Goal: Task Accomplishment & Management: Manage account settings

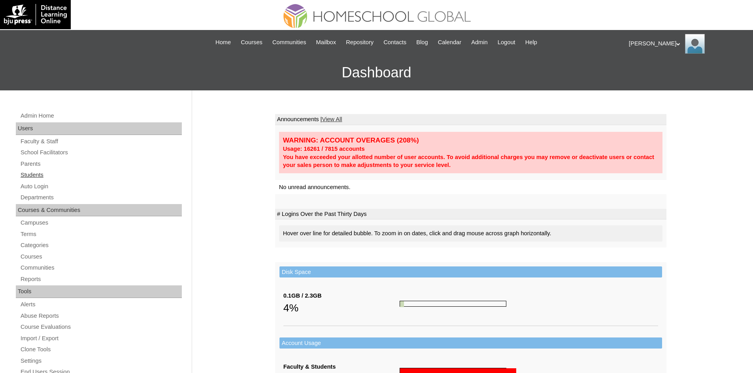
click at [32, 177] on link "Students" at bounding box center [101, 175] width 162 height 10
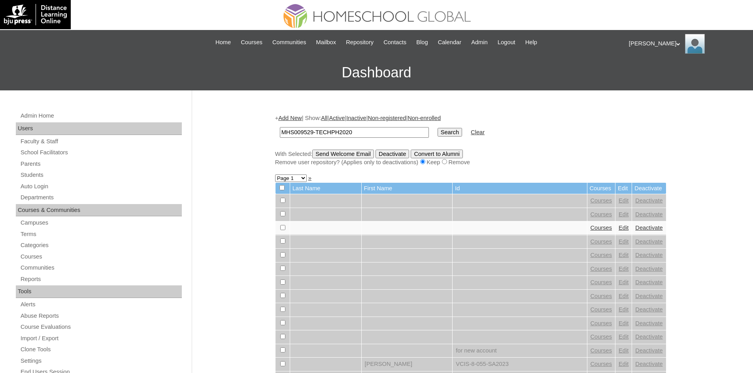
type input "MHS009529-TECHPH2020"
click at [437, 132] on input "Search" at bounding box center [449, 132] width 24 height 9
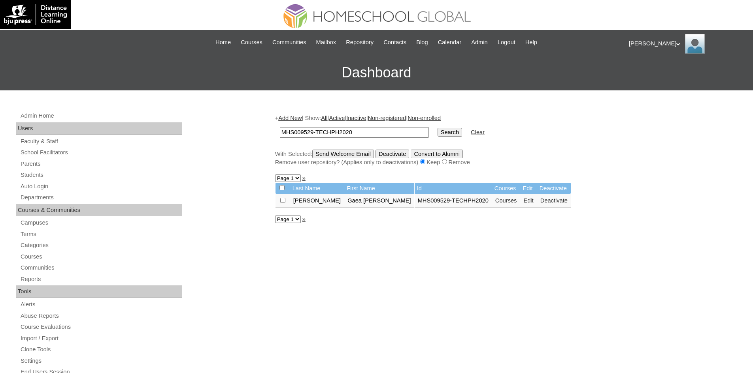
click at [523, 201] on link "Edit" at bounding box center [528, 201] width 10 height 6
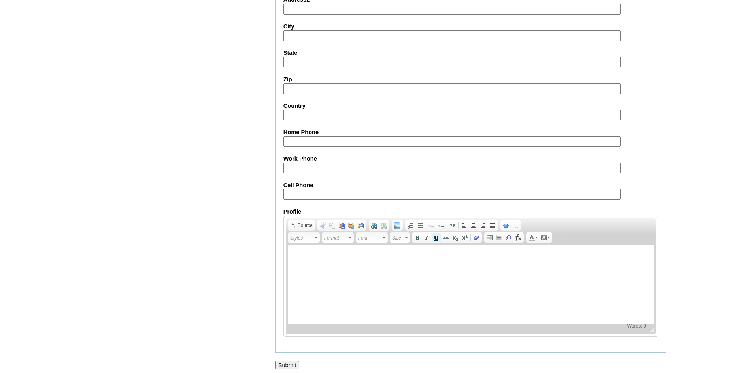
scroll to position [830, 0]
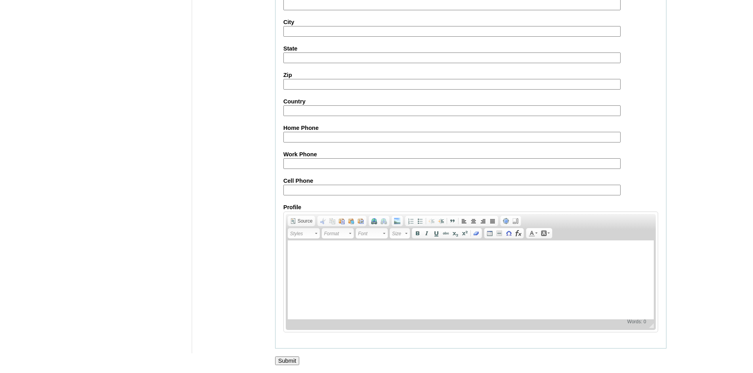
click at [277, 359] on input "Submit" at bounding box center [287, 361] width 24 height 9
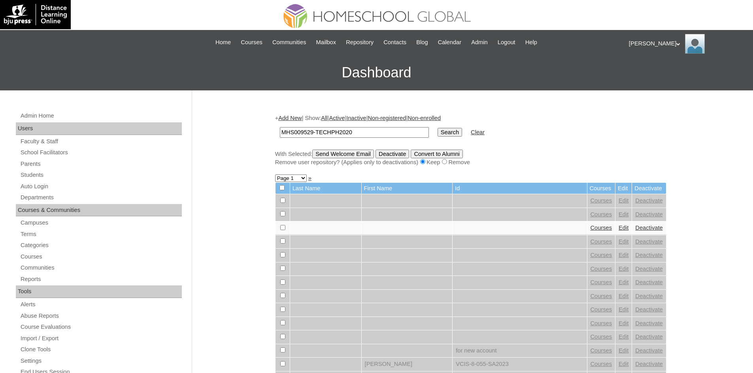
type input "MHS009529-TECHPH2020"
click at [437, 131] on input "Search" at bounding box center [449, 132] width 24 height 9
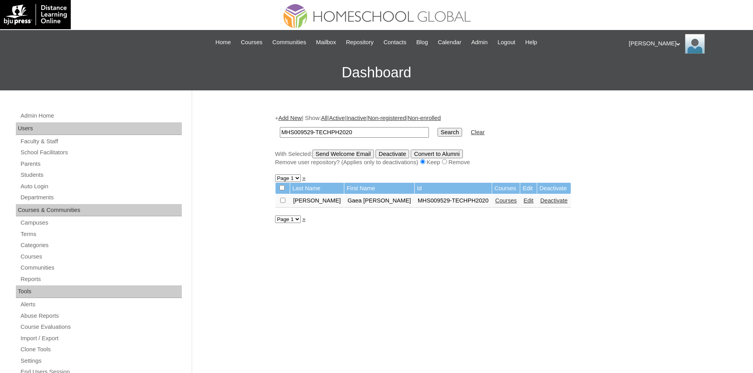
click at [495, 201] on link "Courses" at bounding box center [506, 201] width 22 height 6
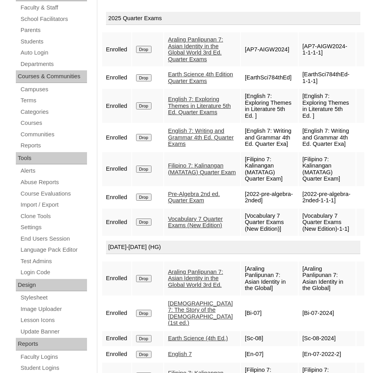
scroll to position [83, 0]
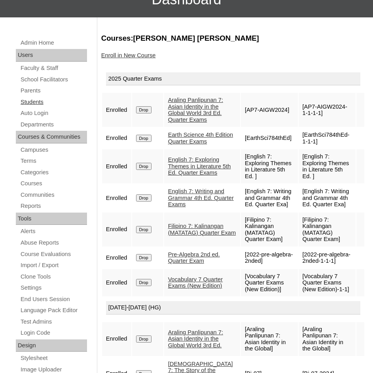
click at [36, 101] on link "Students" at bounding box center [53, 102] width 67 height 10
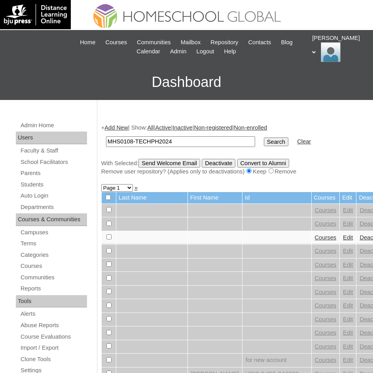
type input "MHS0108-TECHPH2024"
click at [263, 143] on input "Search" at bounding box center [275, 141] width 24 height 9
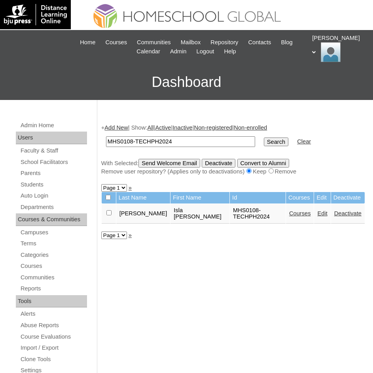
click at [317, 211] on link "Edit" at bounding box center [322, 213] width 10 height 6
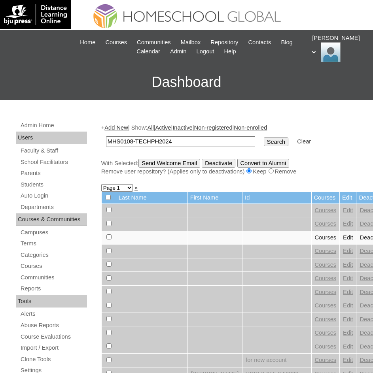
type input "MHS0108-TECHPH2024"
click at [263, 141] on input "Search" at bounding box center [275, 141] width 24 height 9
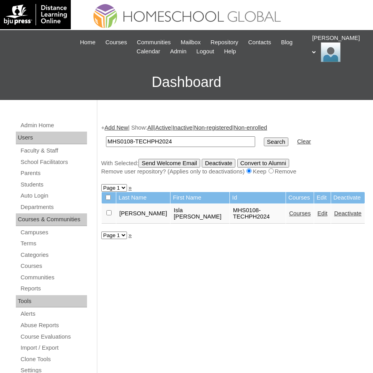
click at [289, 212] on link "Courses" at bounding box center [300, 213] width 22 height 6
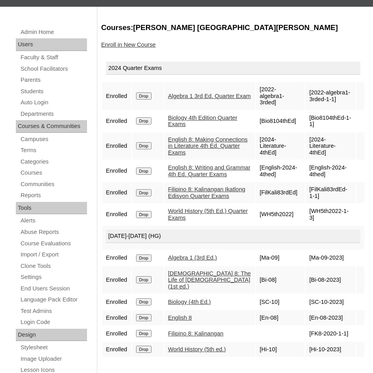
scroll to position [79, 0]
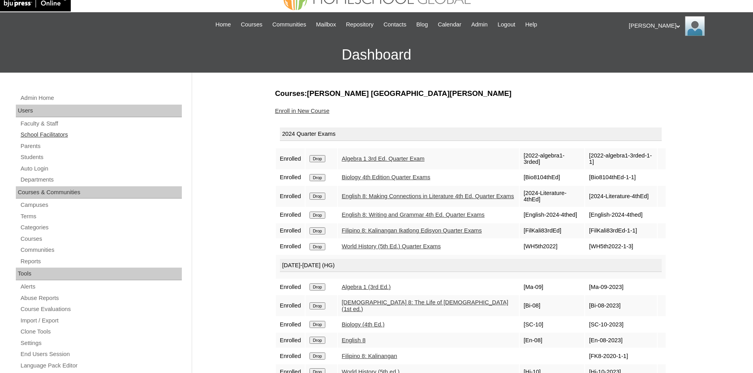
scroll to position [12, 0]
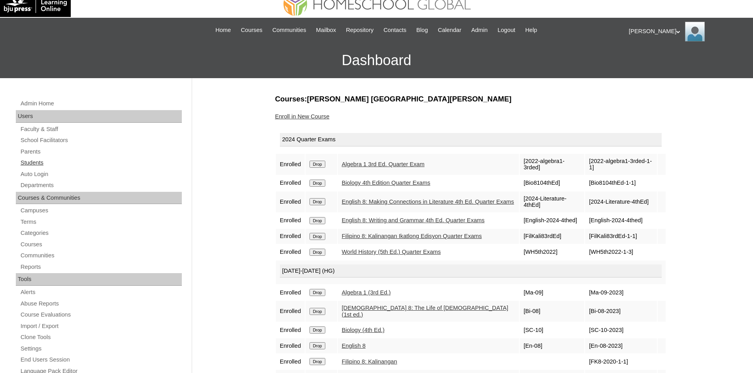
click at [41, 160] on link "Students" at bounding box center [101, 163] width 162 height 10
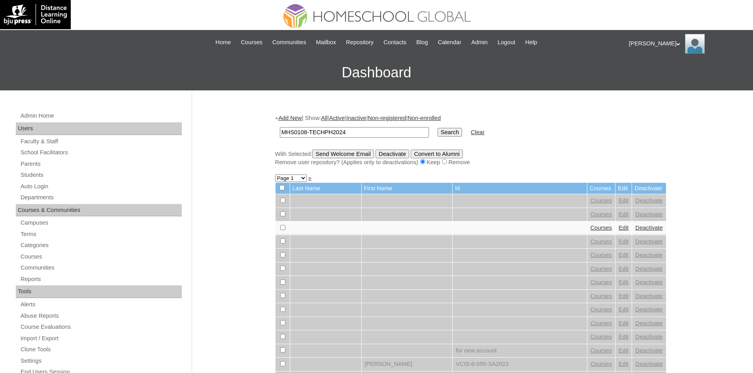
type input "MHS0108-TECHPH2024"
click at [437, 133] on input "Search" at bounding box center [449, 132] width 24 height 9
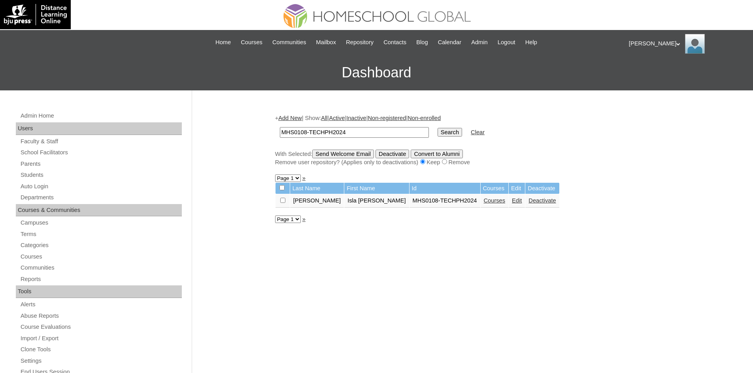
click at [484, 201] on link "Courses" at bounding box center [495, 201] width 22 height 6
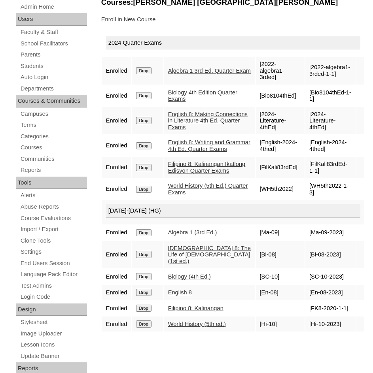
scroll to position [79, 0]
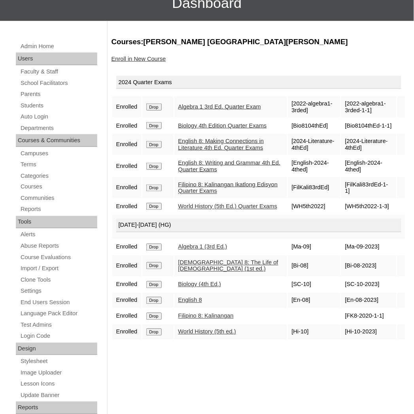
drag, startPoint x: 377, startPoint y: 0, endPoint x: 190, endPoint y: 362, distance: 407.6
click at [190, 362] on div "Courses:Torres Isla Lucille Enroll in New Course 2024 Quarter Exams Enrolled Dr…" at bounding box center [256, 301] width 298 height 529
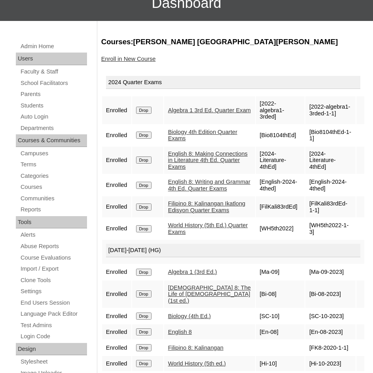
drag, startPoint x: 381, startPoint y: 17, endPoint x: 187, endPoint y: 56, distance: 197.4
click at [187, 56] on div "Enroll in New Course" at bounding box center [232, 59] width 263 height 8
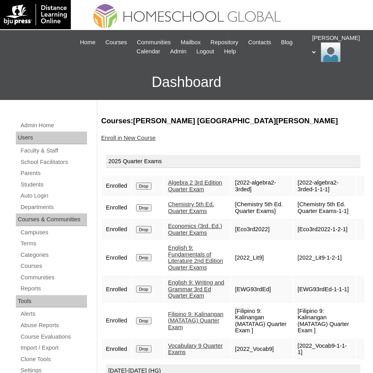
scroll to position [70, 0]
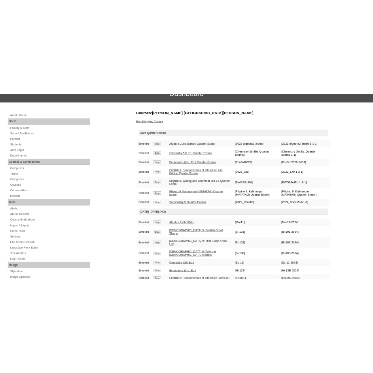
scroll to position [83, 0]
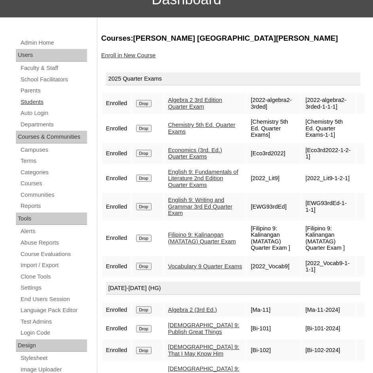
click at [37, 104] on link "Students" at bounding box center [53, 102] width 67 height 10
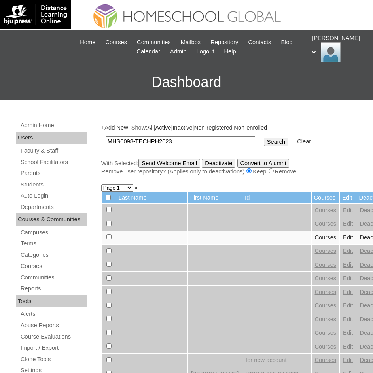
type input "MHS0098-TECHPH2023"
click at [263, 141] on input "Search" at bounding box center [275, 141] width 24 height 9
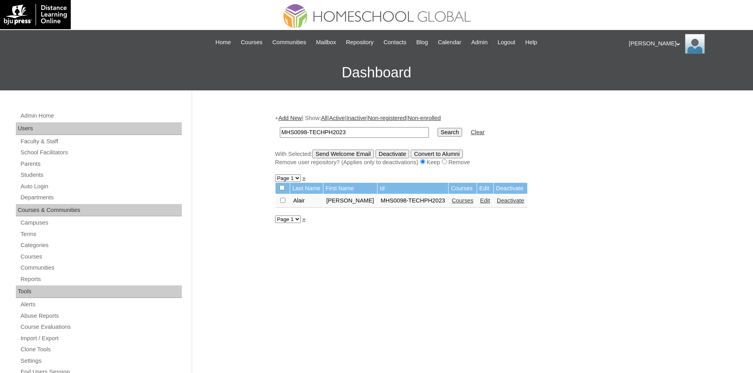
click at [372, 201] on link "Edit" at bounding box center [485, 201] width 10 height 6
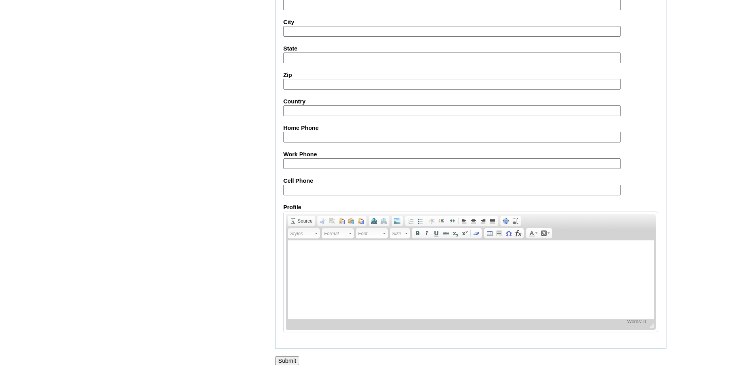
scroll to position [830, 0]
click at [294, 357] on input "Submit" at bounding box center [287, 361] width 24 height 9
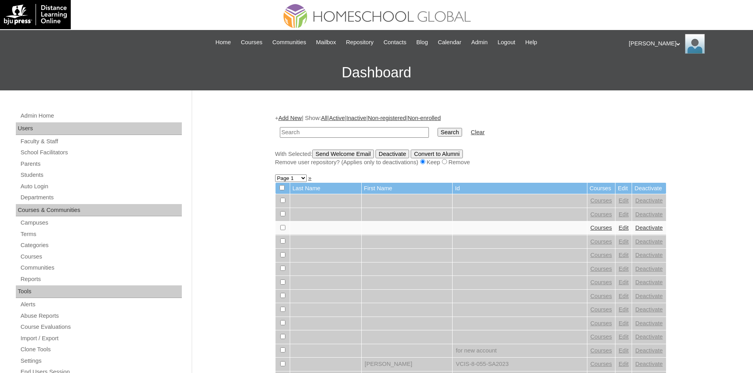
type input "[PERSON_NAME] 240003679 Grade 10 WCFS"
paste input "MHS0098-TECHPH2023"
type input "MHS0098-TECHPH2023"
click at [437, 135] on input "Search" at bounding box center [449, 132] width 24 height 9
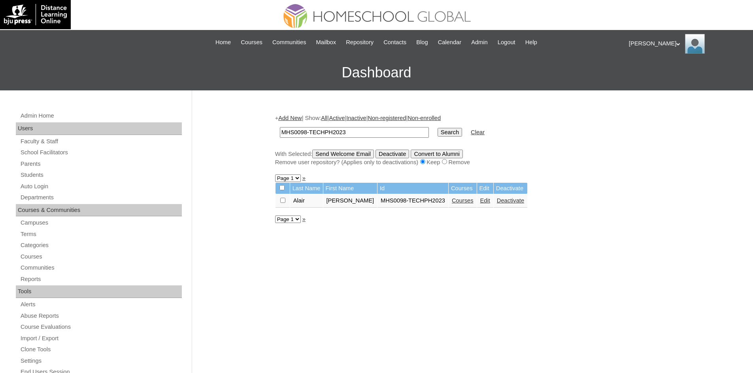
click at [465, 202] on link "Courses" at bounding box center [463, 201] width 22 height 6
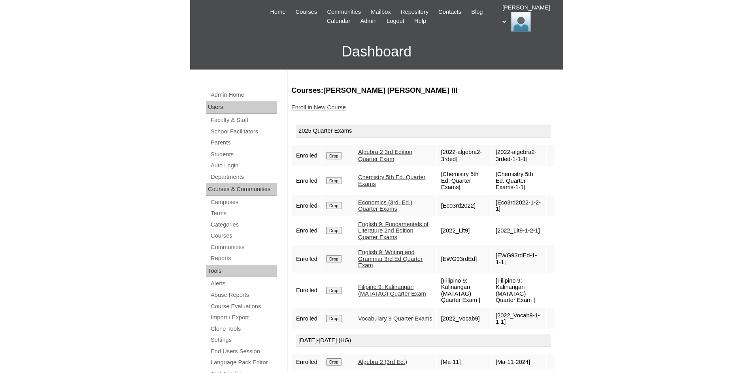
scroll to position [43, 0]
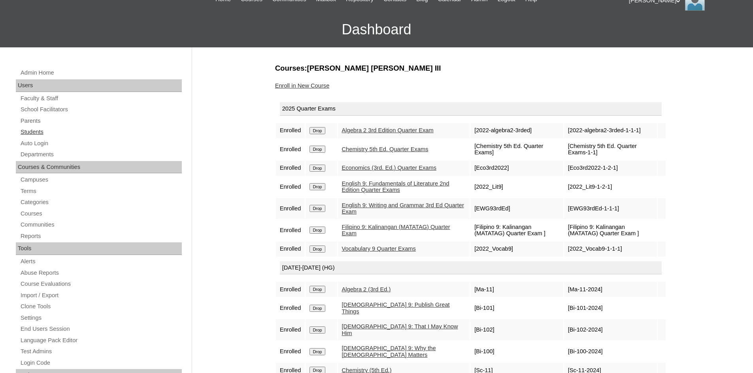
click at [26, 136] on link "Students" at bounding box center [101, 132] width 162 height 10
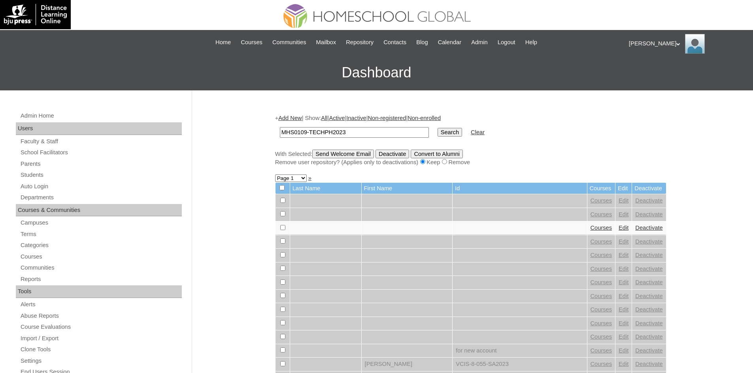
type input "MHS0109-TECHPH2023"
click at [437, 130] on input "Search" at bounding box center [449, 132] width 24 height 9
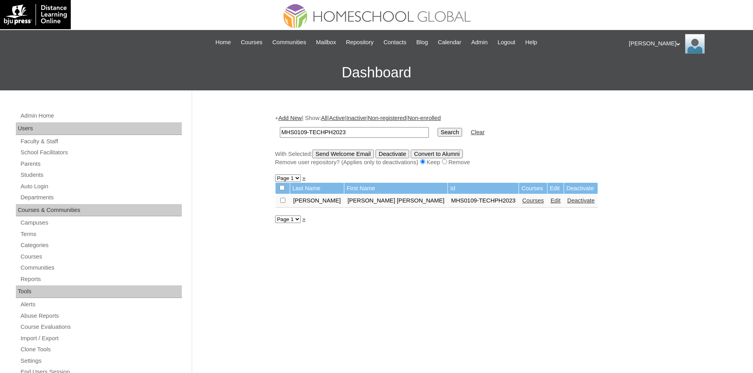
click at [550, 200] on link "Edit" at bounding box center [555, 201] width 10 height 6
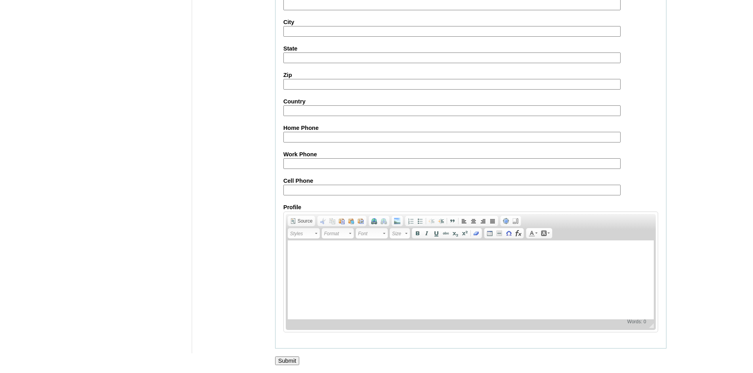
scroll to position [830, 0]
click at [281, 358] on input "Submit" at bounding box center [287, 361] width 24 height 9
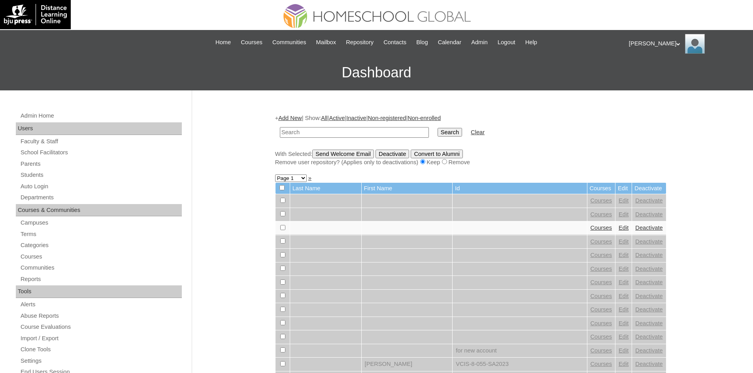
paste input "MHS0109-TECHPH2023"
type input "MHS0109-TECHPH2023"
click at [437, 132] on input "Search" at bounding box center [449, 132] width 24 height 9
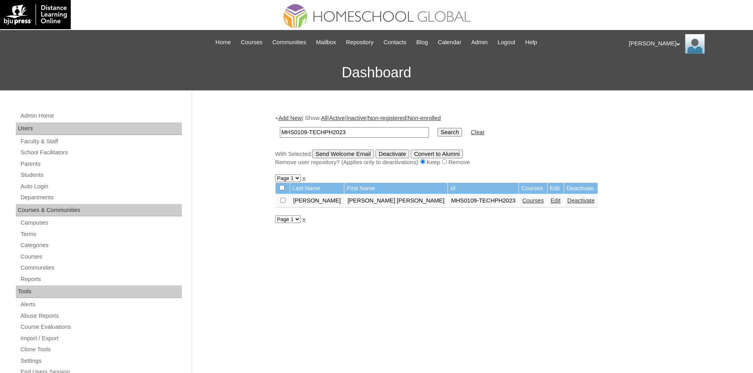
click at [550, 202] on link "Edit" at bounding box center [555, 201] width 10 height 6
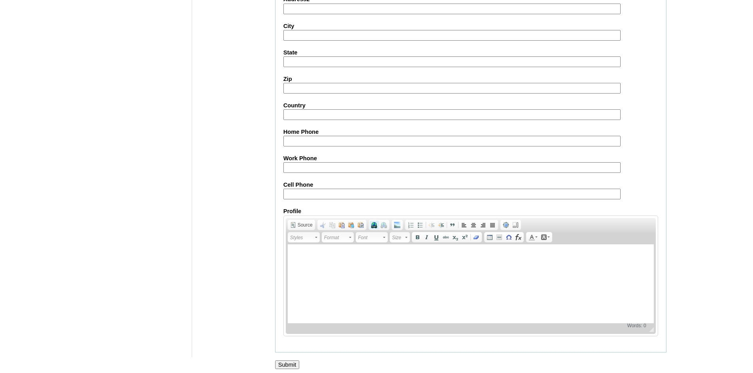
scroll to position [830, 0]
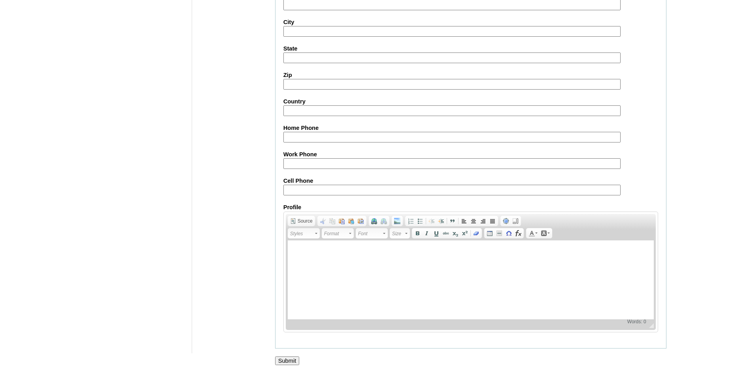
click at [292, 359] on input "Submit" at bounding box center [287, 361] width 24 height 9
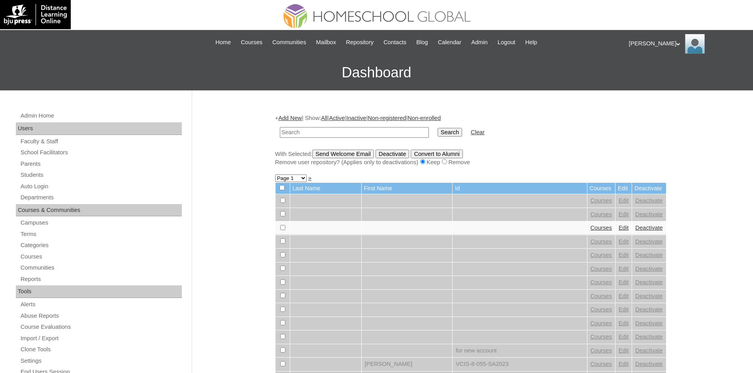
paste input "MHS0109-TECHPH2023"
type input "MHS0109-TECHPH2023"
click at [437, 132] on input "Search" at bounding box center [449, 132] width 24 height 9
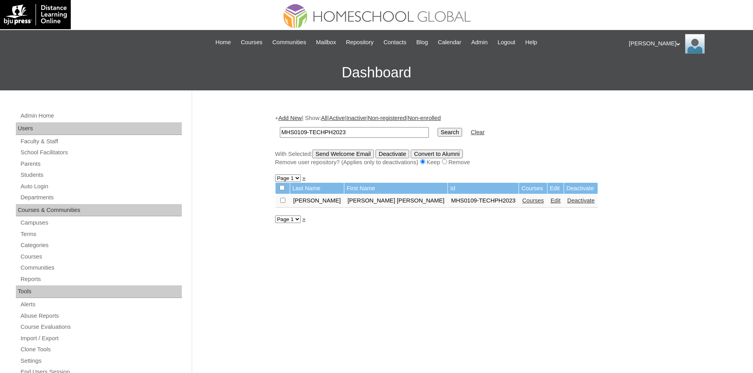
click at [522, 204] on link "Courses" at bounding box center [533, 201] width 22 height 6
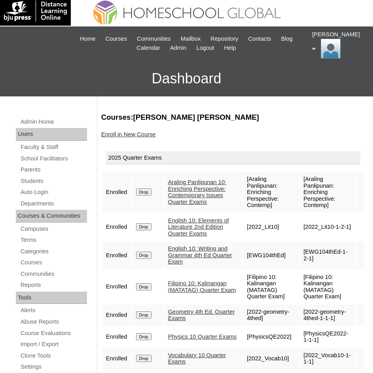
scroll to position [43, 0]
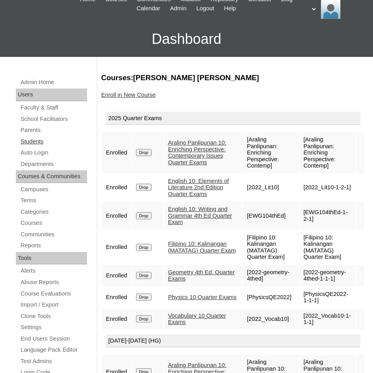
click at [36, 142] on link "Students" at bounding box center [53, 142] width 67 height 10
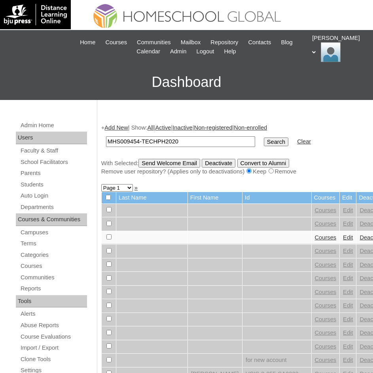
type input "MHS009454-TECHPH2020"
click at [263, 144] on input "Search" at bounding box center [275, 141] width 24 height 9
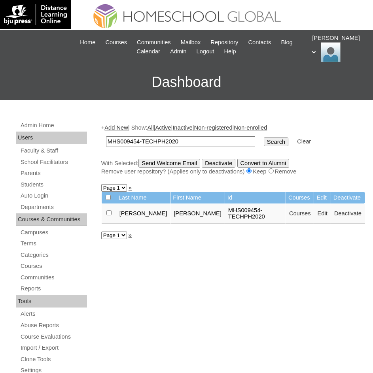
click at [317, 213] on link "Edit" at bounding box center [322, 213] width 10 height 6
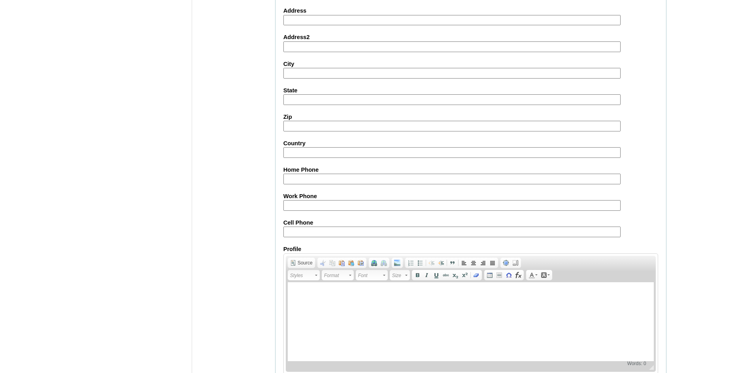
scroll to position [830, 0]
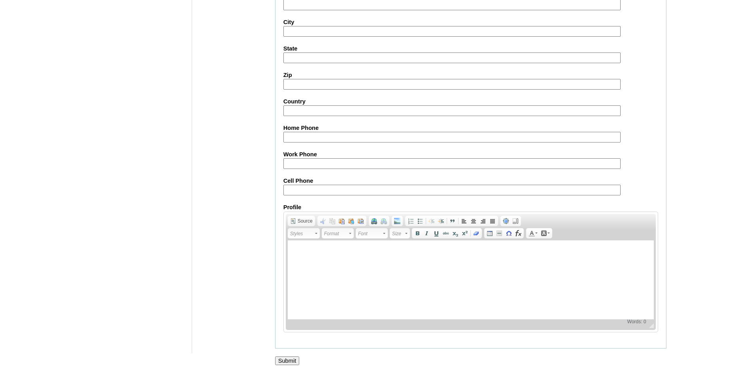
click at [275, 358] on input "Submit" at bounding box center [287, 361] width 24 height 9
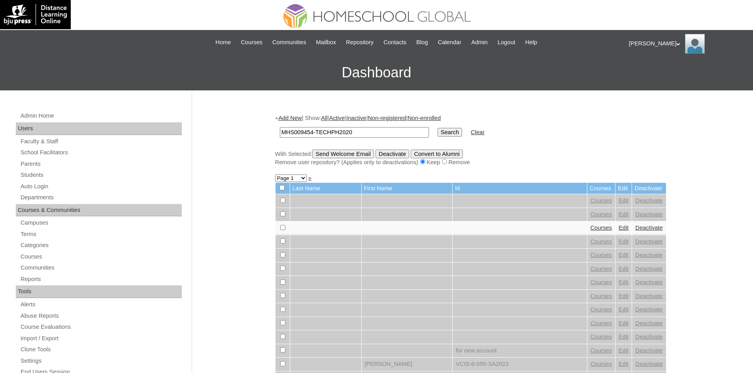
type input "MHS009454-TECHPH2020"
click at [437, 130] on input "Search" at bounding box center [449, 132] width 24 height 9
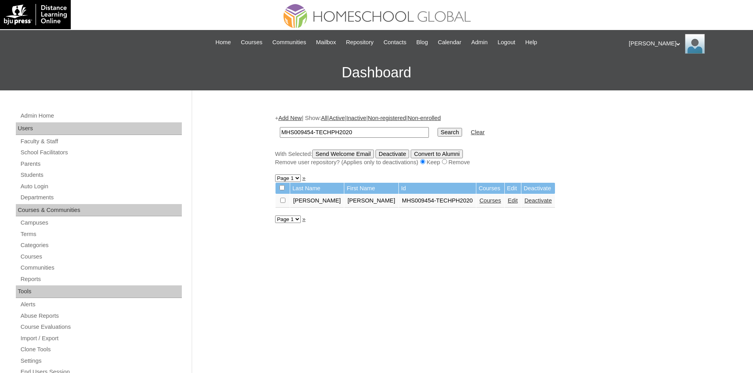
click at [479, 204] on link "Courses" at bounding box center [490, 201] width 22 height 6
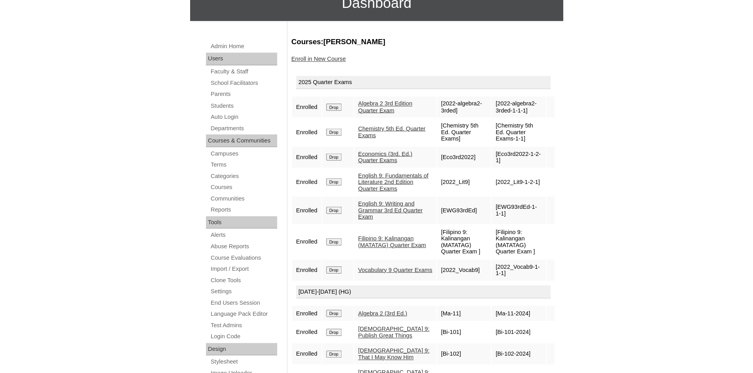
scroll to position [70, 0]
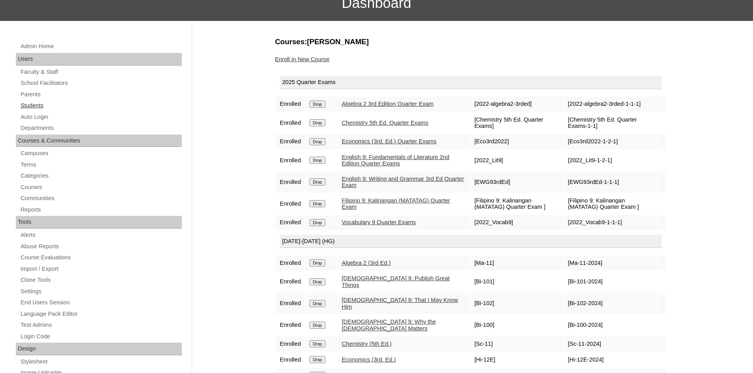
click at [29, 105] on link "Students" at bounding box center [101, 106] width 162 height 10
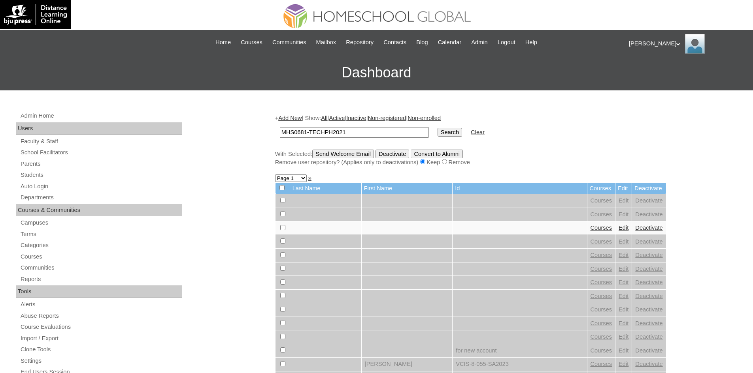
type input "MHS0681-TECHPH2021"
click at [437, 134] on input "Search" at bounding box center [449, 132] width 24 height 9
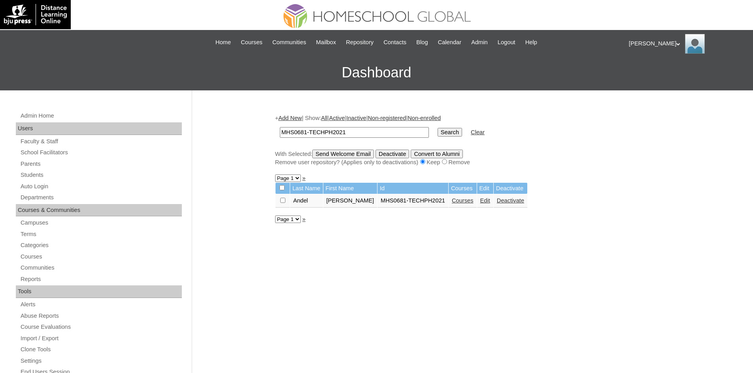
click at [480, 203] on link "Edit" at bounding box center [485, 201] width 10 height 6
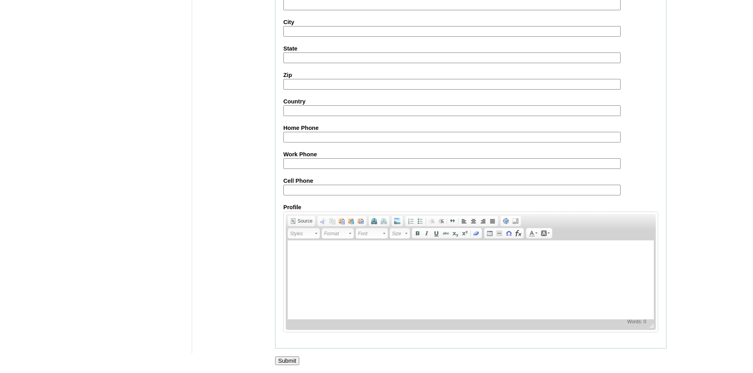
scroll to position [830, 0]
click at [294, 358] on input "Submit" at bounding box center [287, 361] width 24 height 9
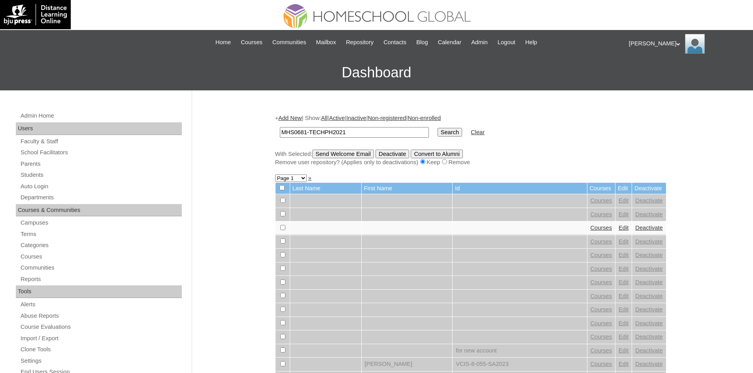
type input "MHS0681-TECHPH2021"
click at [437, 134] on input "Search" at bounding box center [449, 132] width 24 height 9
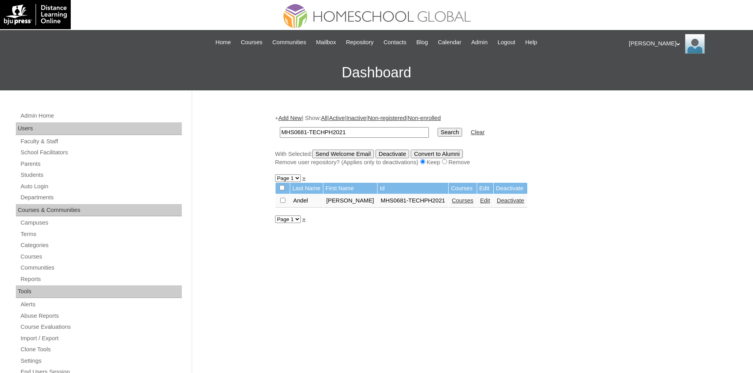
click at [459, 202] on link "Courses" at bounding box center [463, 201] width 22 height 6
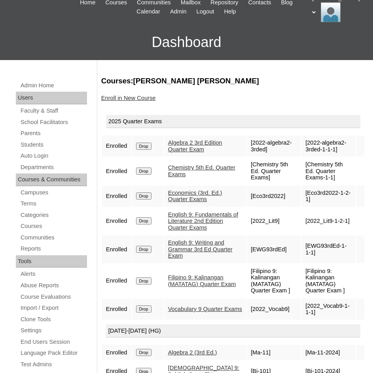
scroll to position [40, 0]
